Goal: Register for event/course

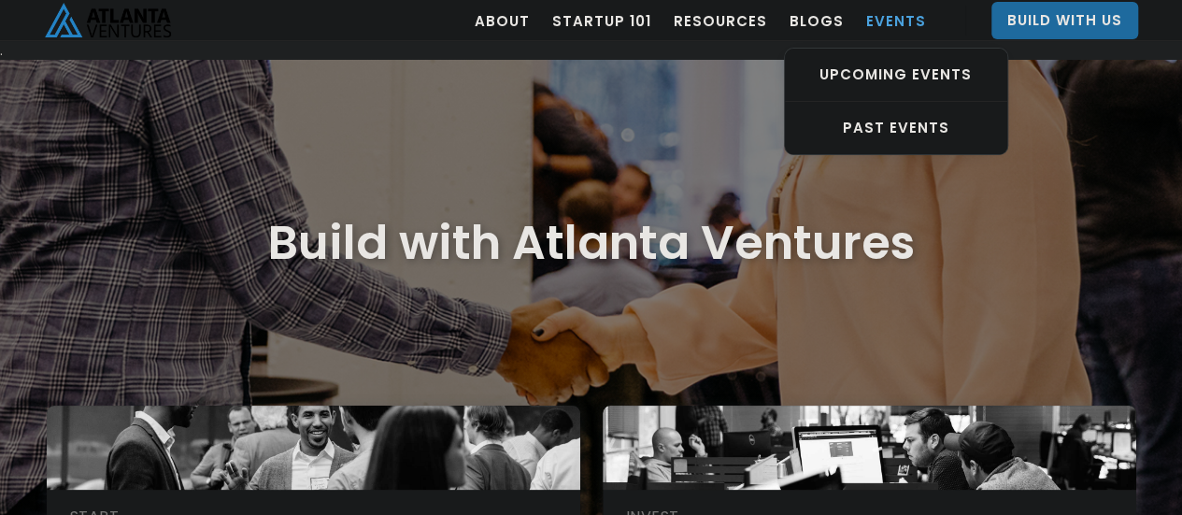
click at [907, 26] on link "EVENTS" at bounding box center [896, 20] width 60 height 52
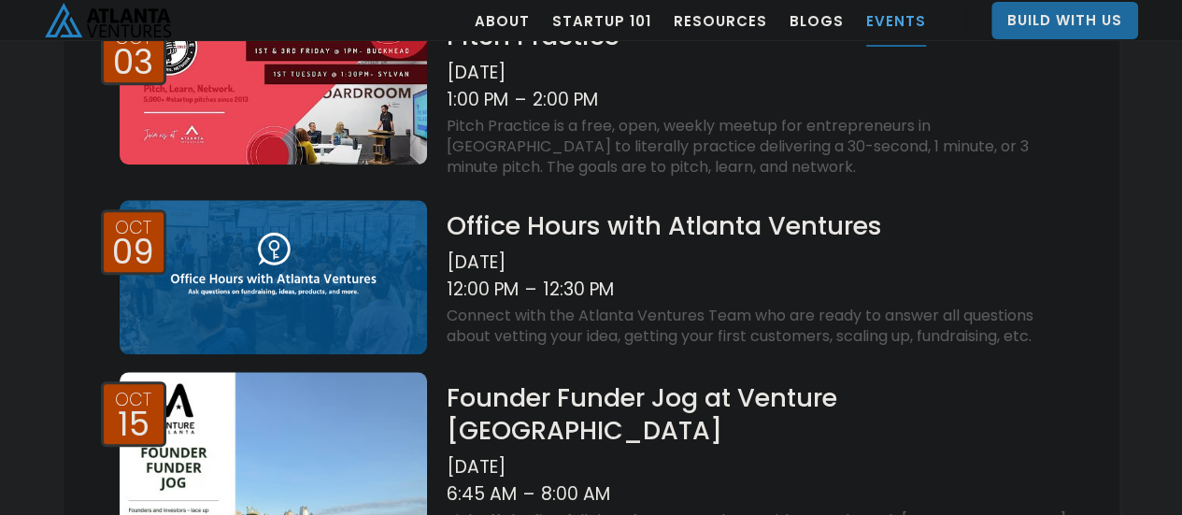
scroll to position [845, 0]
click at [760, 291] on div "12:00 PM – 12:30 PM" at bounding box center [759, 290] width 626 height 27
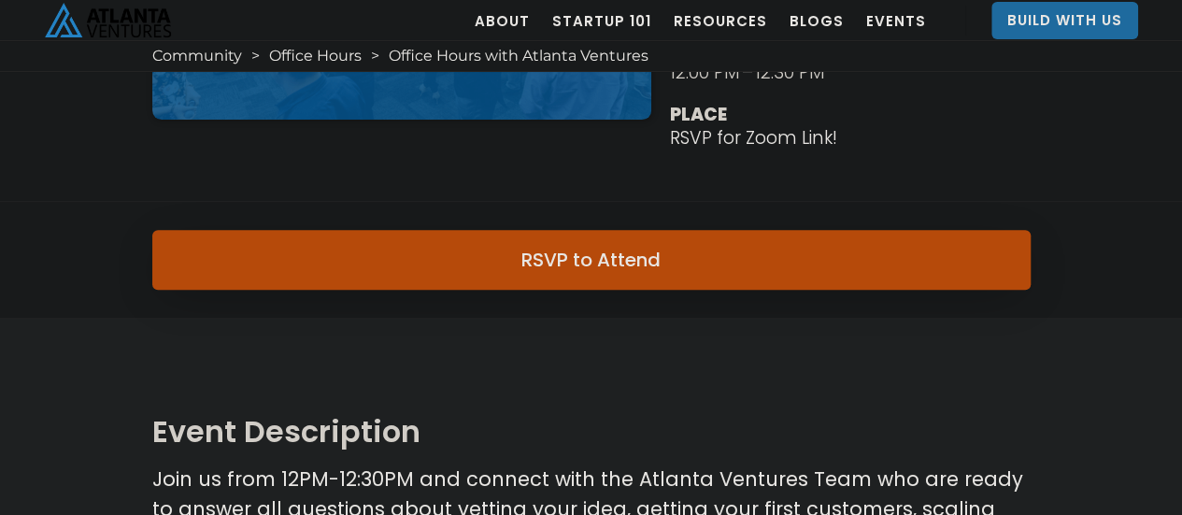
scroll to position [619, 0]
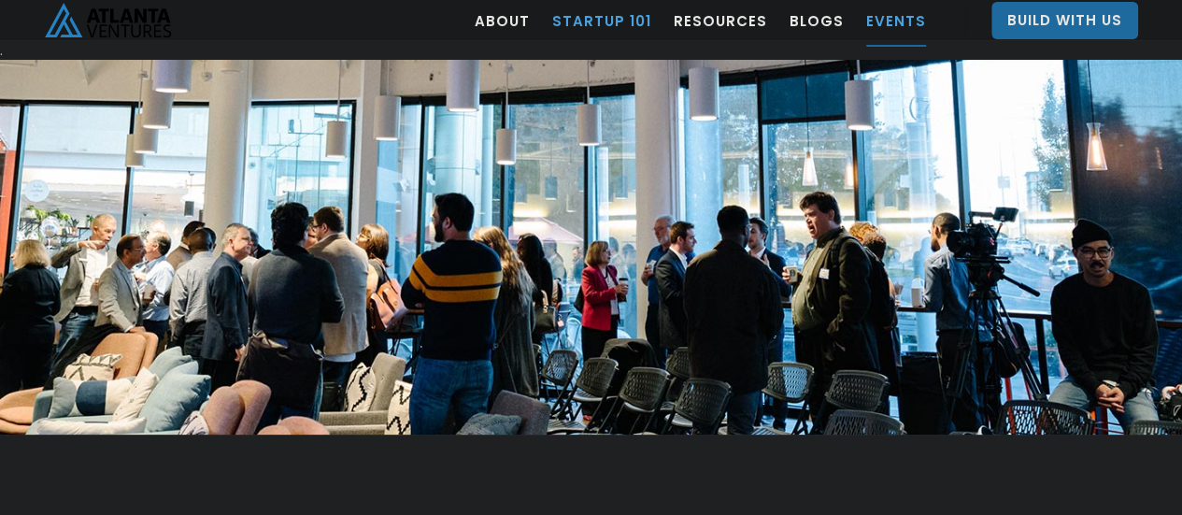
click at [635, 16] on link "Startup 101" at bounding box center [601, 20] width 99 height 52
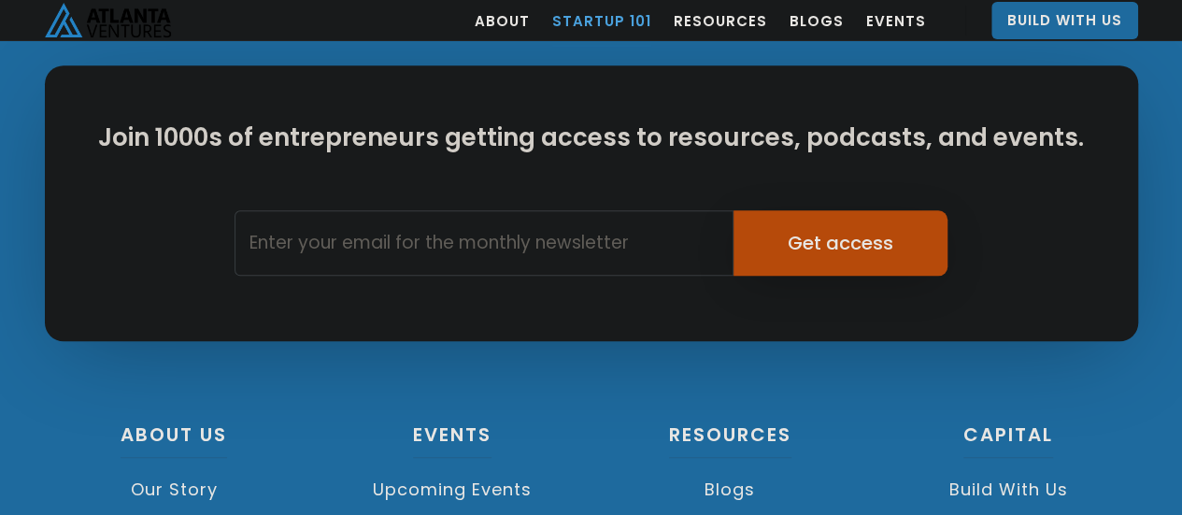
scroll to position [4689, 0]
